Goal: Information Seeking & Learning: Learn about a topic

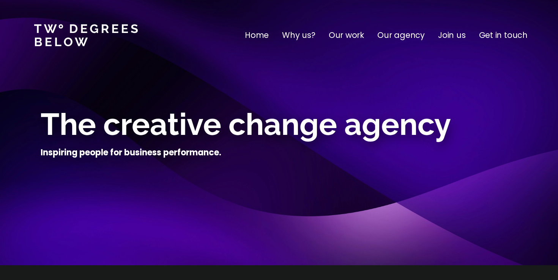
click at [353, 36] on p "Our work" at bounding box center [346, 35] width 35 height 12
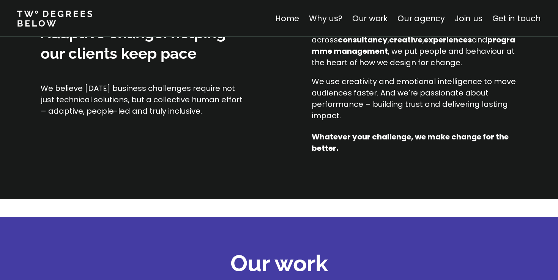
scroll to position [299, 0]
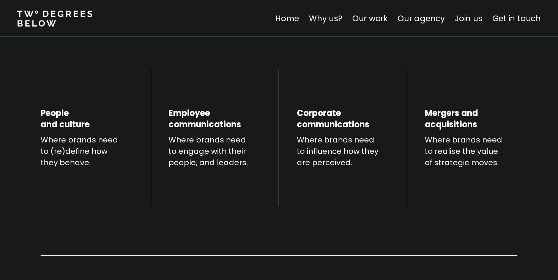
click at [470, 22] on link "Join us" at bounding box center [469, 18] width 28 height 11
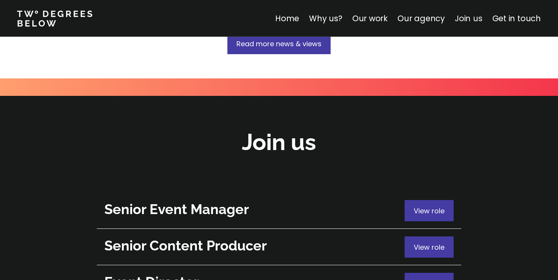
scroll to position [2693, 0]
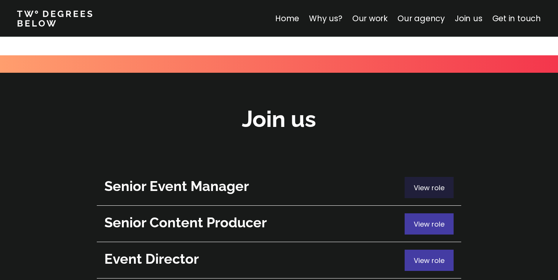
click at [440, 183] on span "View role" at bounding box center [429, 187] width 31 height 9
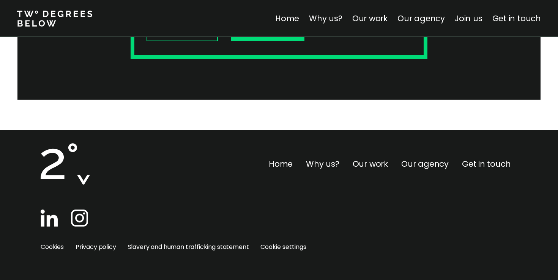
scroll to position [235, 0]
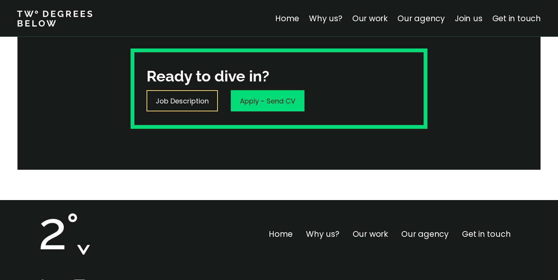
click at [184, 99] on p "Job Description" at bounding box center [182, 101] width 53 height 10
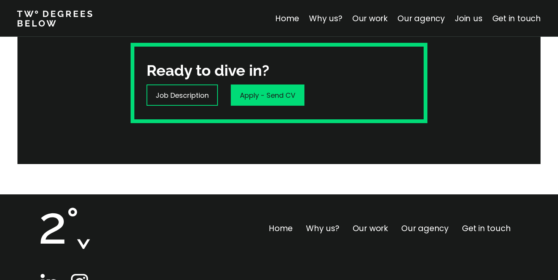
scroll to position [308, 0]
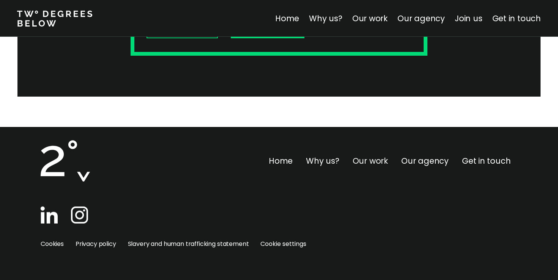
click at [357, 164] on link "Our work" at bounding box center [369, 161] width 35 height 11
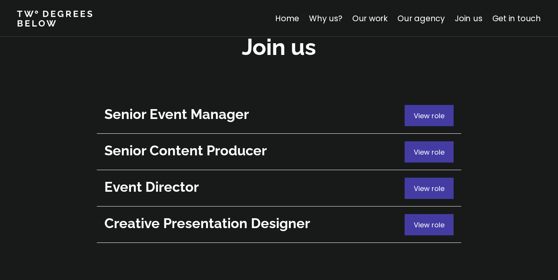
scroll to position [2757, 0]
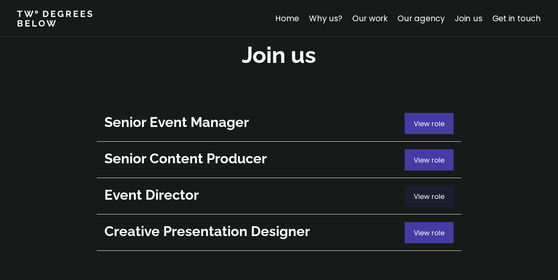
click at [434, 186] on div "View role" at bounding box center [428, 196] width 49 height 21
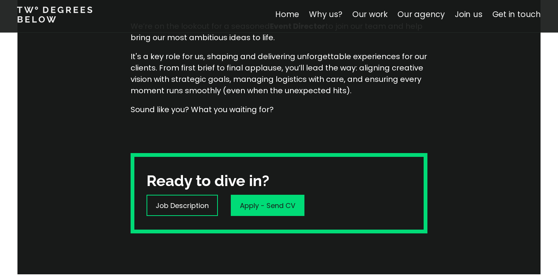
scroll to position [161, 0]
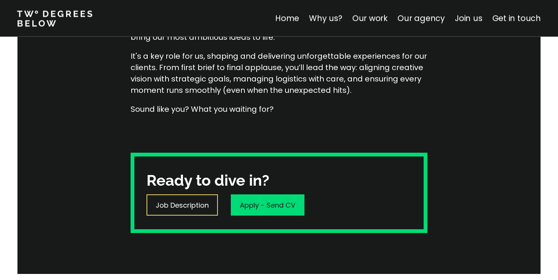
click at [176, 209] on p "Job Description" at bounding box center [182, 205] width 53 height 10
click at [366, 15] on link "Our work" at bounding box center [369, 18] width 35 height 11
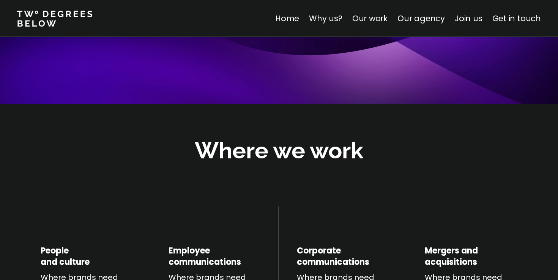
scroll to position [889, 0]
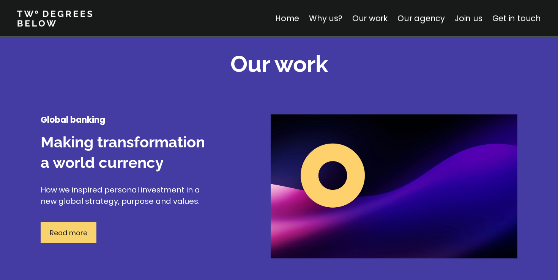
click at [62, 234] on p "Read more" at bounding box center [69, 233] width 38 height 10
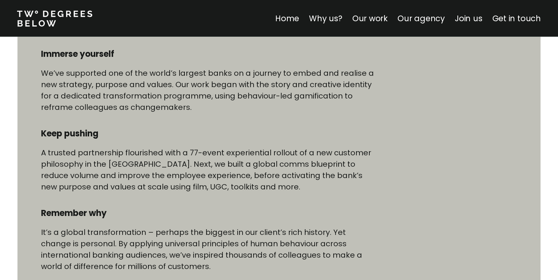
scroll to position [412, 0]
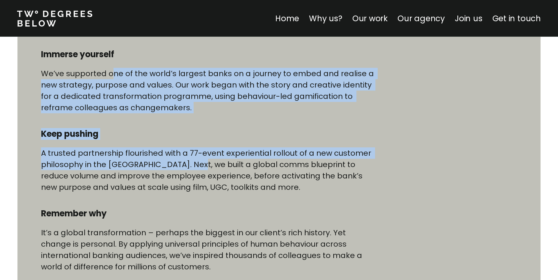
drag, startPoint x: 112, startPoint y: 74, endPoint x: 189, endPoint y: 170, distance: 122.8
click at [189, 170] on div "Immerse yourself We’ve supported one of the world’s largest banks on a journey …" at bounding box center [207, 176] width 333 height 254
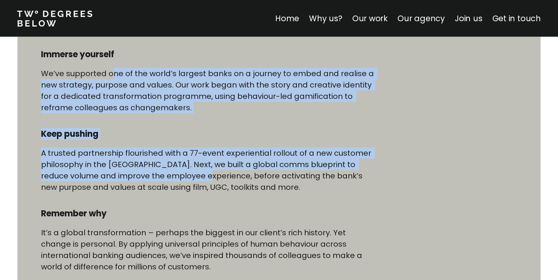
click at [189, 170] on p "A trusted partnership flourished with a 77-event experiential rollout of a new …" at bounding box center [207, 171] width 333 height 46
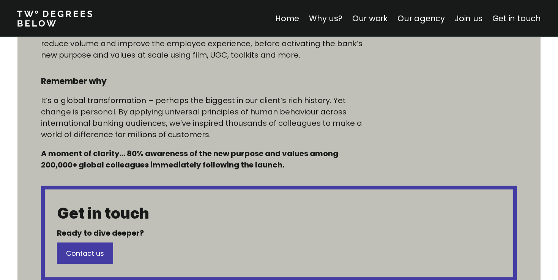
scroll to position [546, 0]
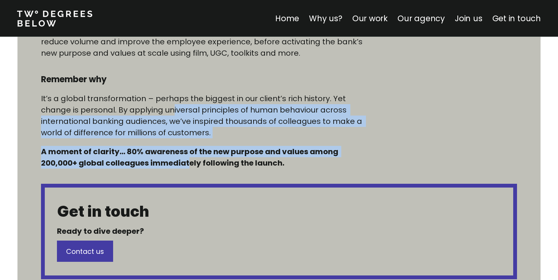
drag, startPoint x: 189, startPoint y: 159, endPoint x: 123, endPoint y: 90, distance: 95.3
click at [124, 93] on div "Immerse yourself We’ve supported one of the world’s largest banks on a journey …" at bounding box center [207, 42] width 333 height 254
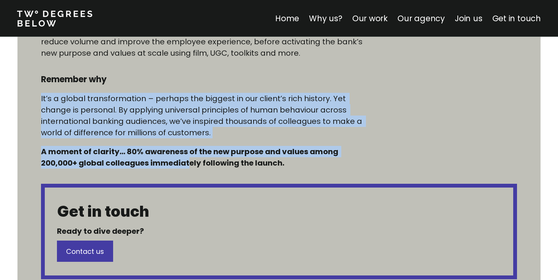
click at [123, 90] on div "Immerse yourself We’ve supported one of the world’s largest banks on a journey …" at bounding box center [207, 42] width 333 height 254
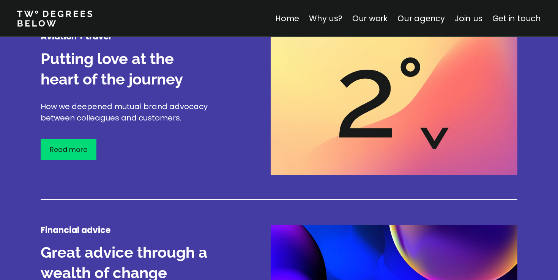
scroll to position [1166, 0]
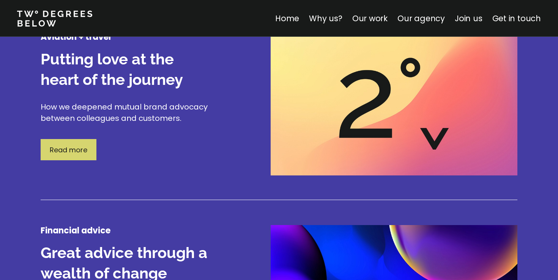
click at [70, 146] on p "Read more" at bounding box center [69, 150] width 38 height 10
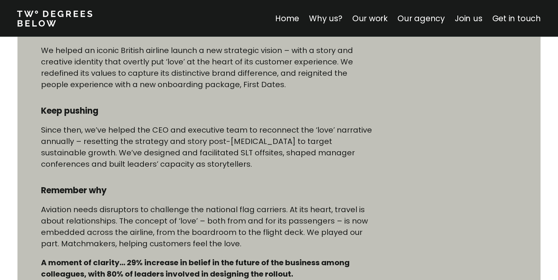
scroll to position [434, 0]
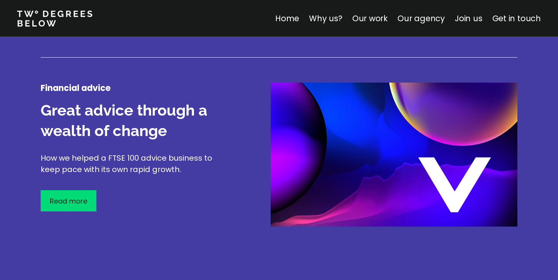
scroll to position [1309, 0]
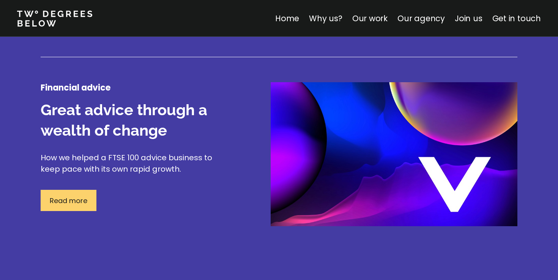
click at [74, 203] on p "Read more" at bounding box center [69, 201] width 38 height 10
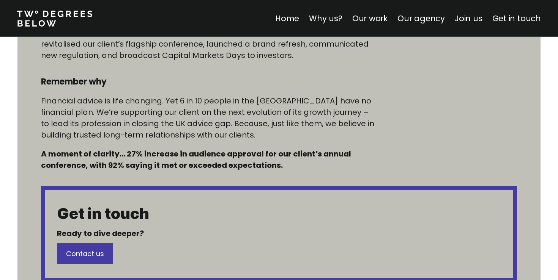
scroll to position [547, 0]
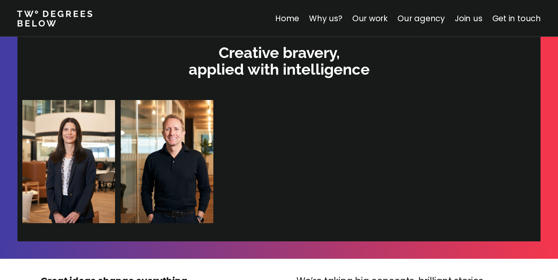
scroll to position [1637, 0]
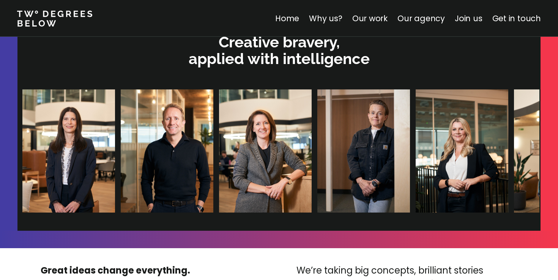
click at [517, 145] on img at bounding box center [559, 151] width 93 height 123
